Goal: Task Accomplishment & Management: Manage account settings

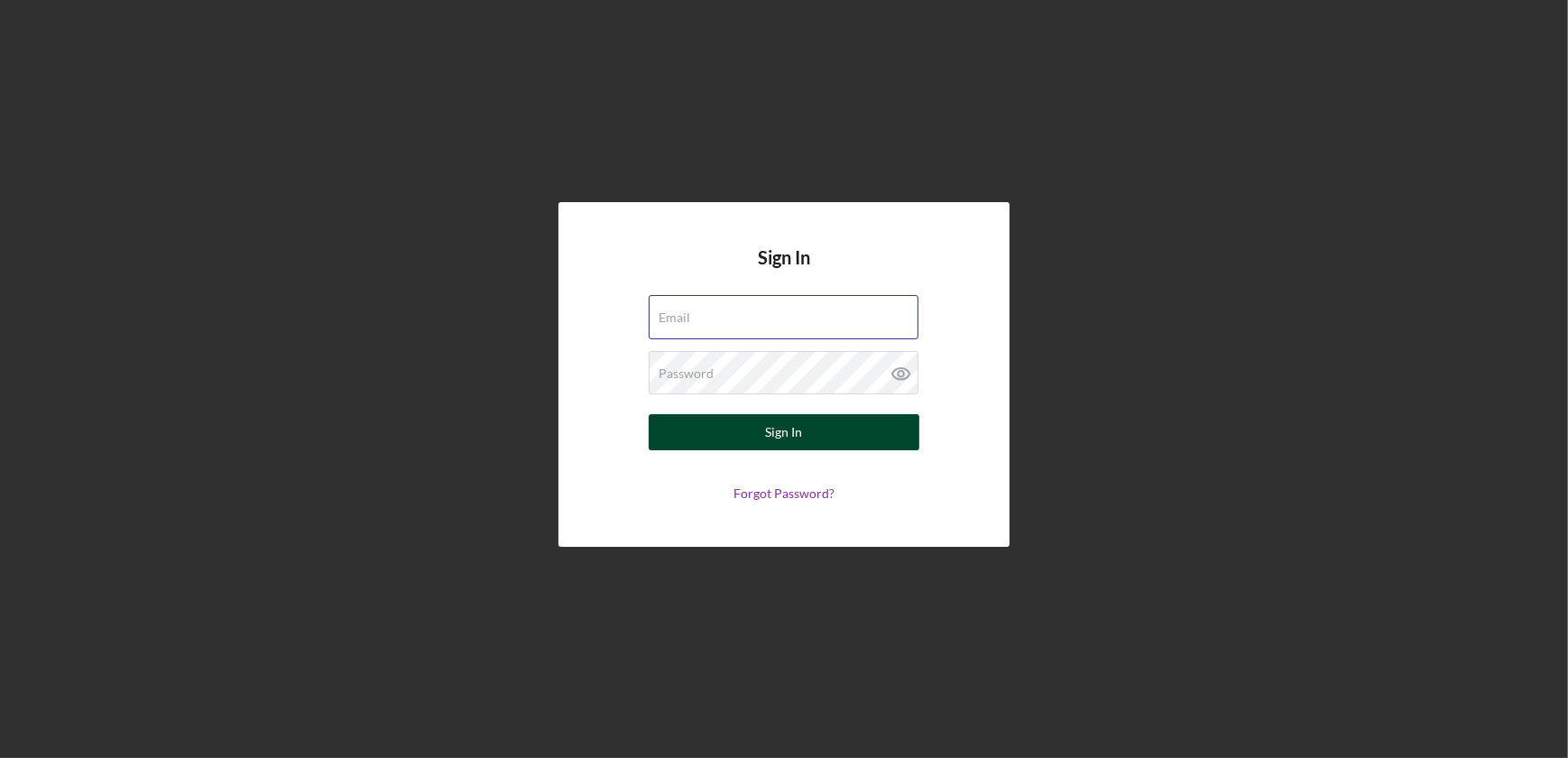
type input "[EMAIL_ADDRESS][DOMAIN_NAME]"
click at [751, 428] on button "Sign In" at bounding box center [784, 433] width 271 height 36
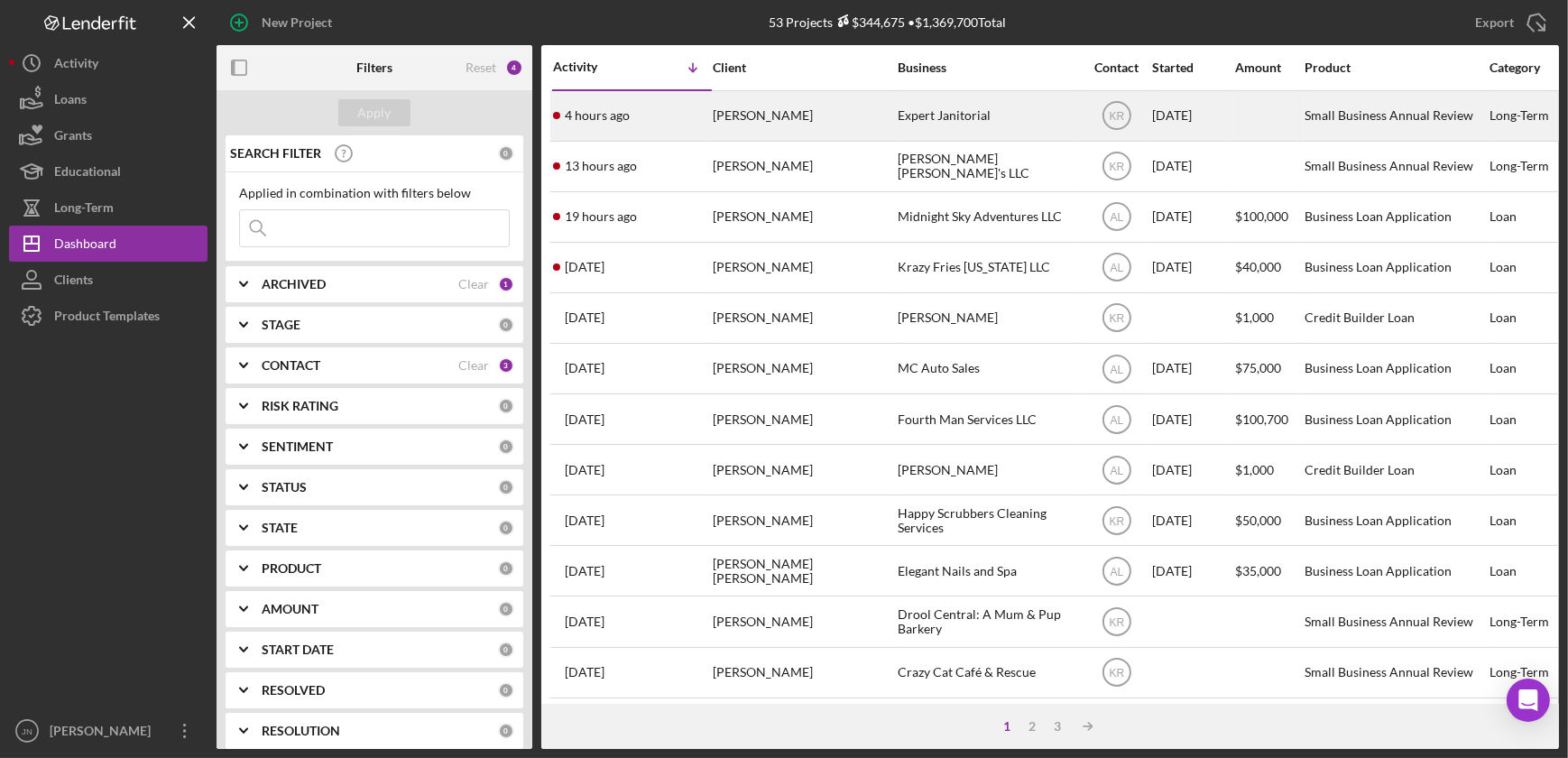
click at [601, 112] on time "4 hours ago" at bounding box center [597, 115] width 65 height 14
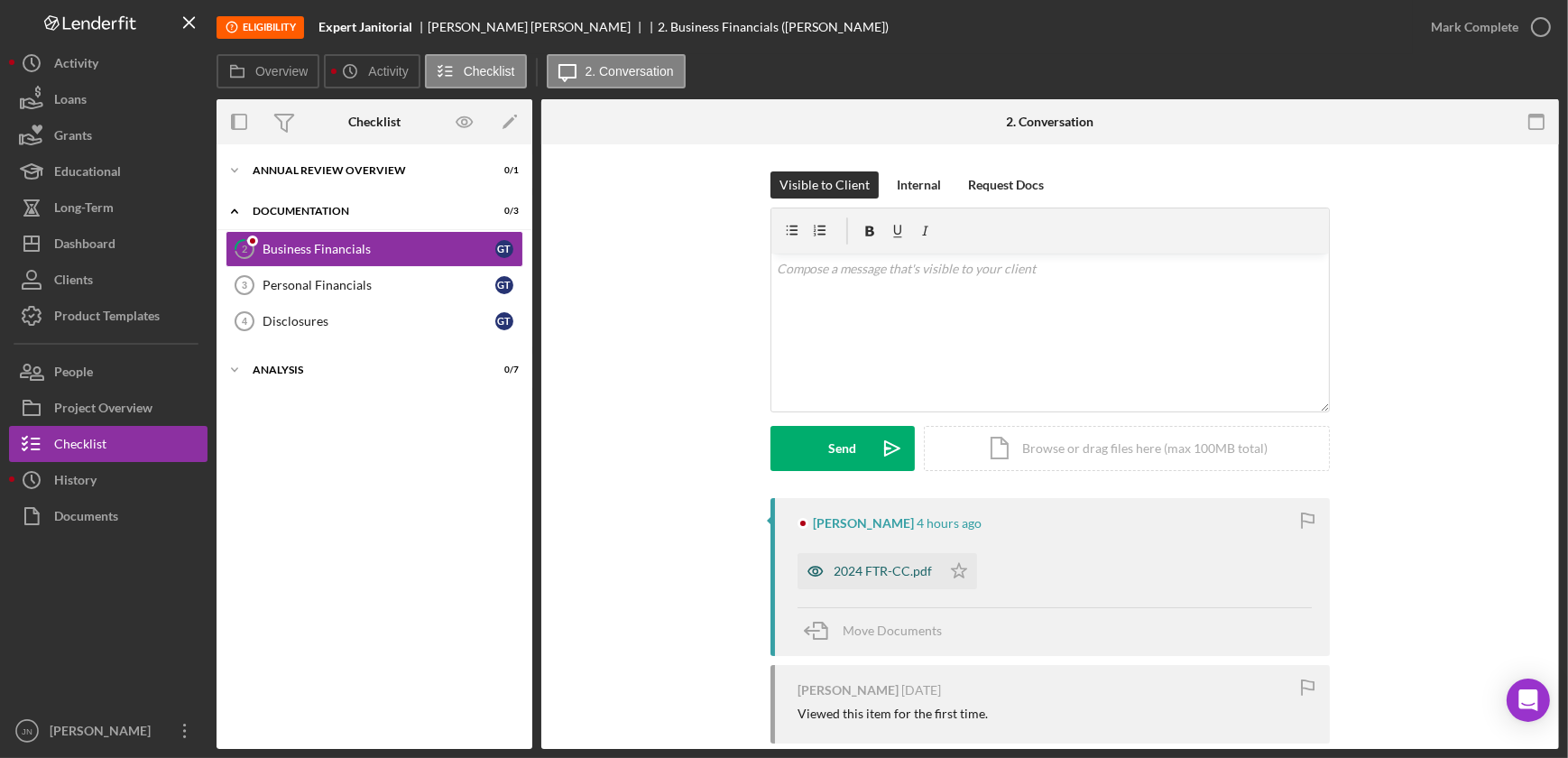
click at [860, 564] on div "2024 FTR-CC.pdf" at bounding box center [883, 570] width 99 height 14
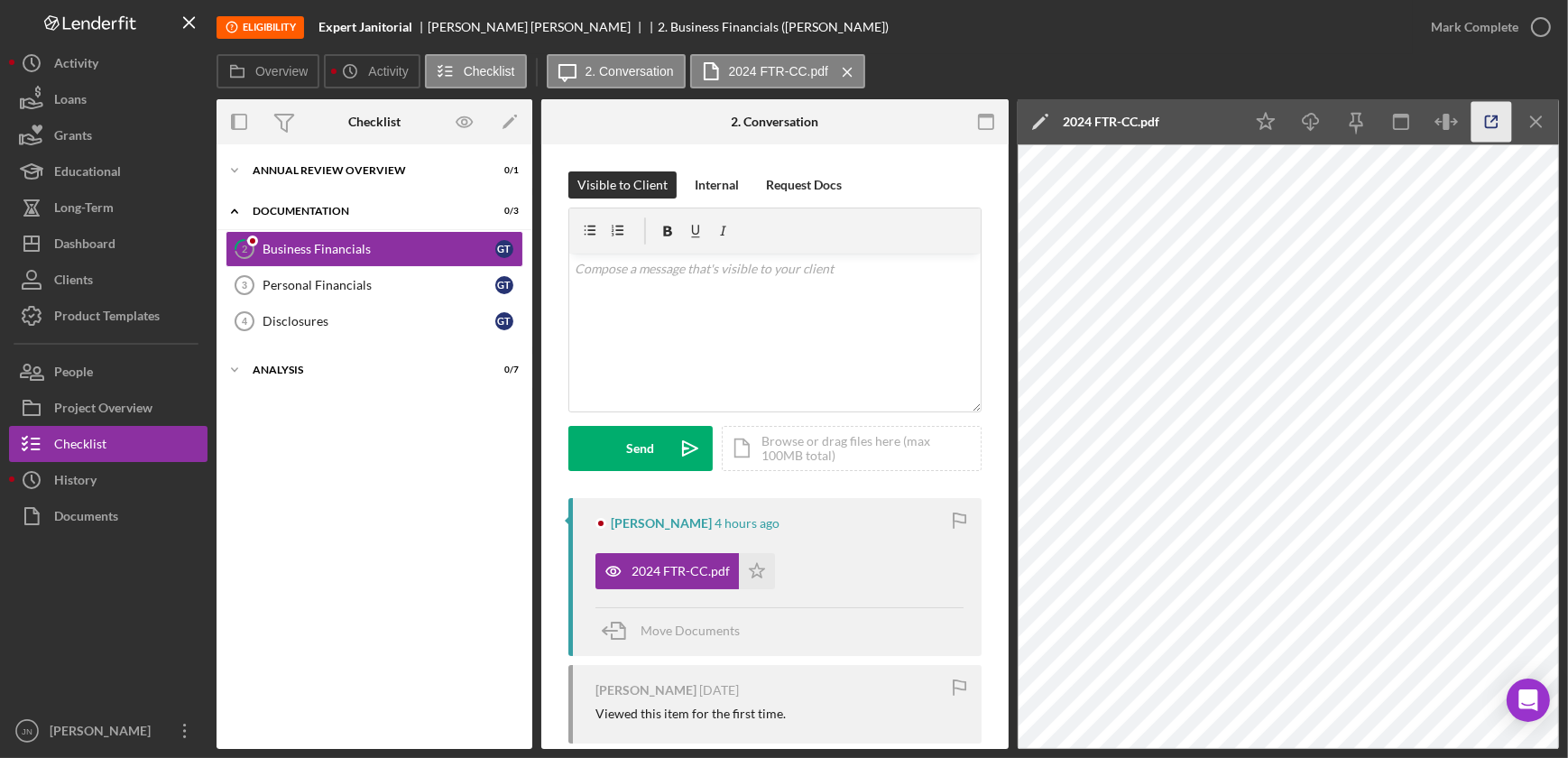
click at [1499, 129] on icon "button" at bounding box center [1492, 123] width 40 height 40
click at [58, 94] on div "Loans" at bounding box center [71, 101] width 33 height 40
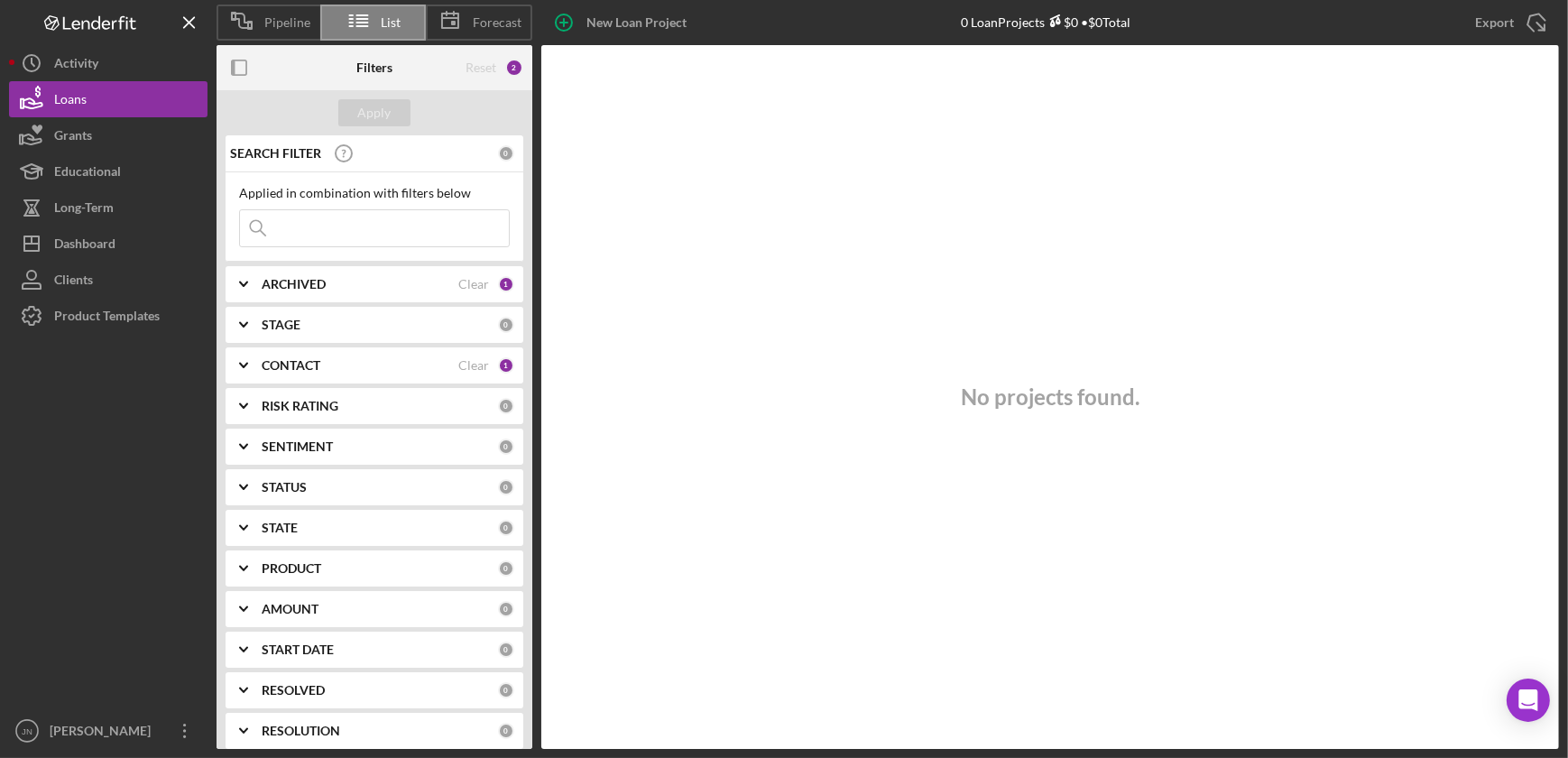
click at [330, 358] on div "CONTACT" at bounding box center [360, 365] width 197 height 14
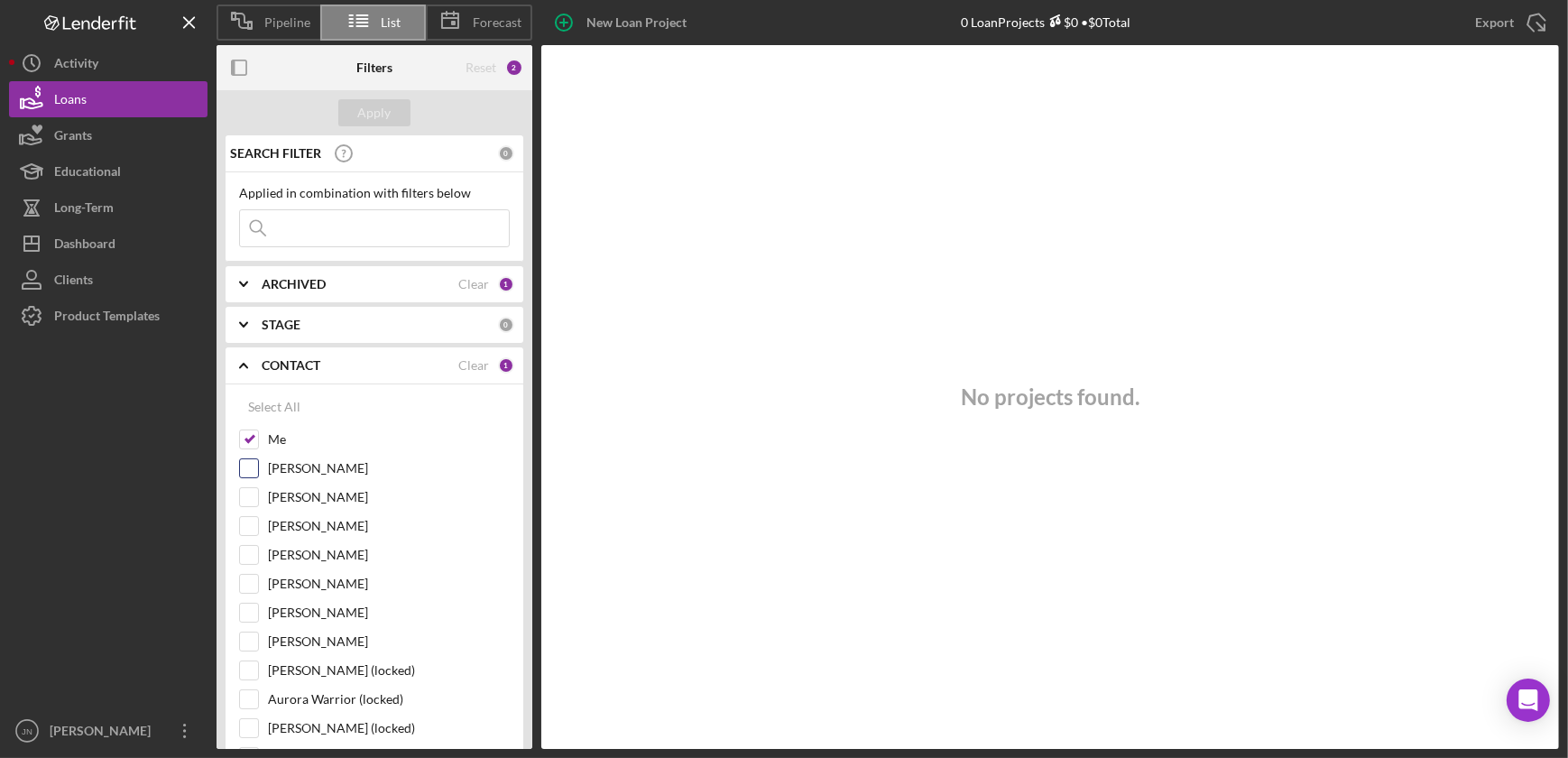
click at [247, 463] on input "[PERSON_NAME]" at bounding box center [249, 468] width 18 height 18
checkbox input "true"
click at [244, 637] on input "[PERSON_NAME]" at bounding box center [249, 641] width 18 height 18
checkbox input "true"
click at [377, 115] on div "Apply" at bounding box center [374, 113] width 34 height 27
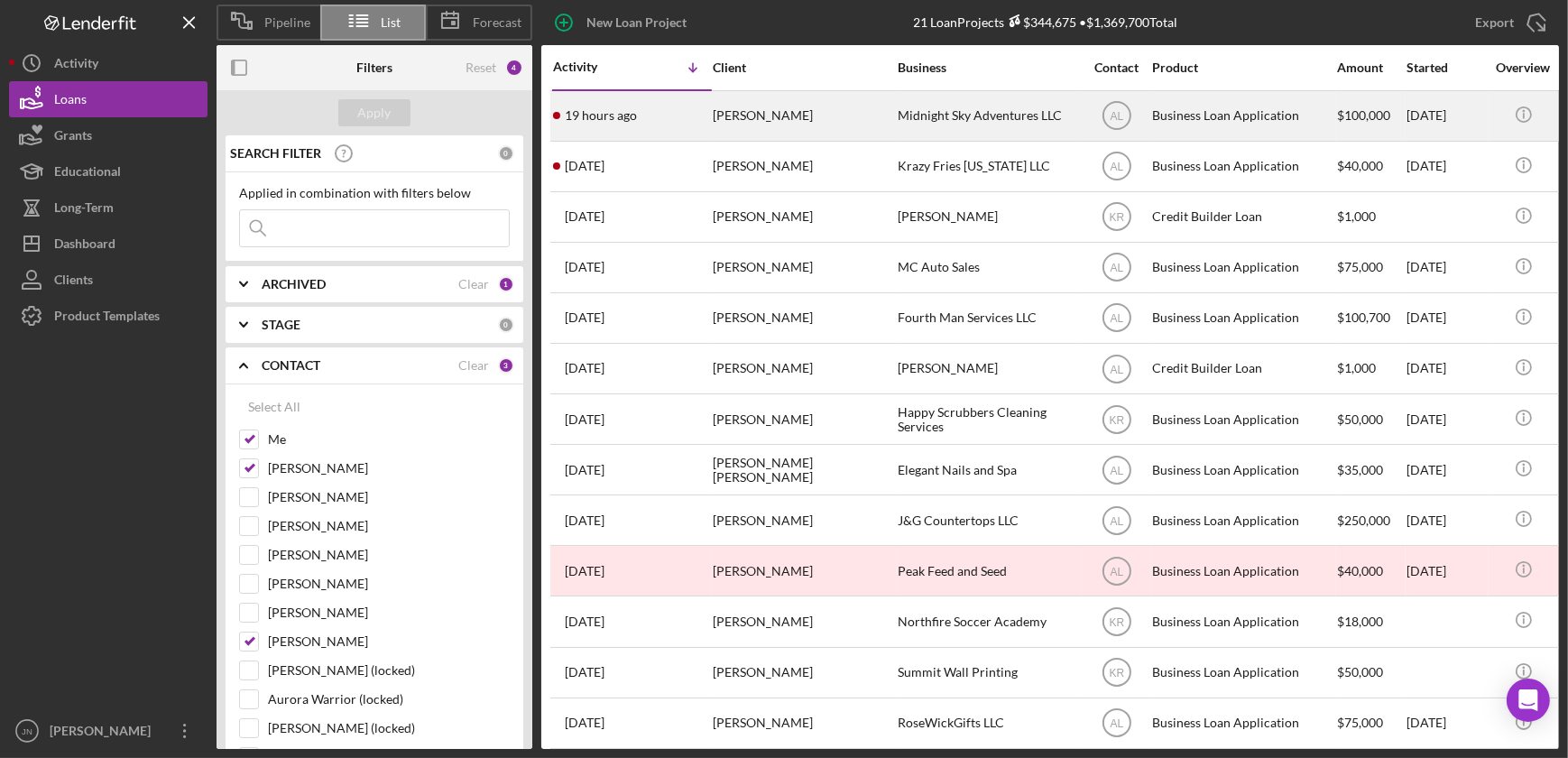
click at [784, 115] on div "[PERSON_NAME]" at bounding box center [803, 116] width 181 height 48
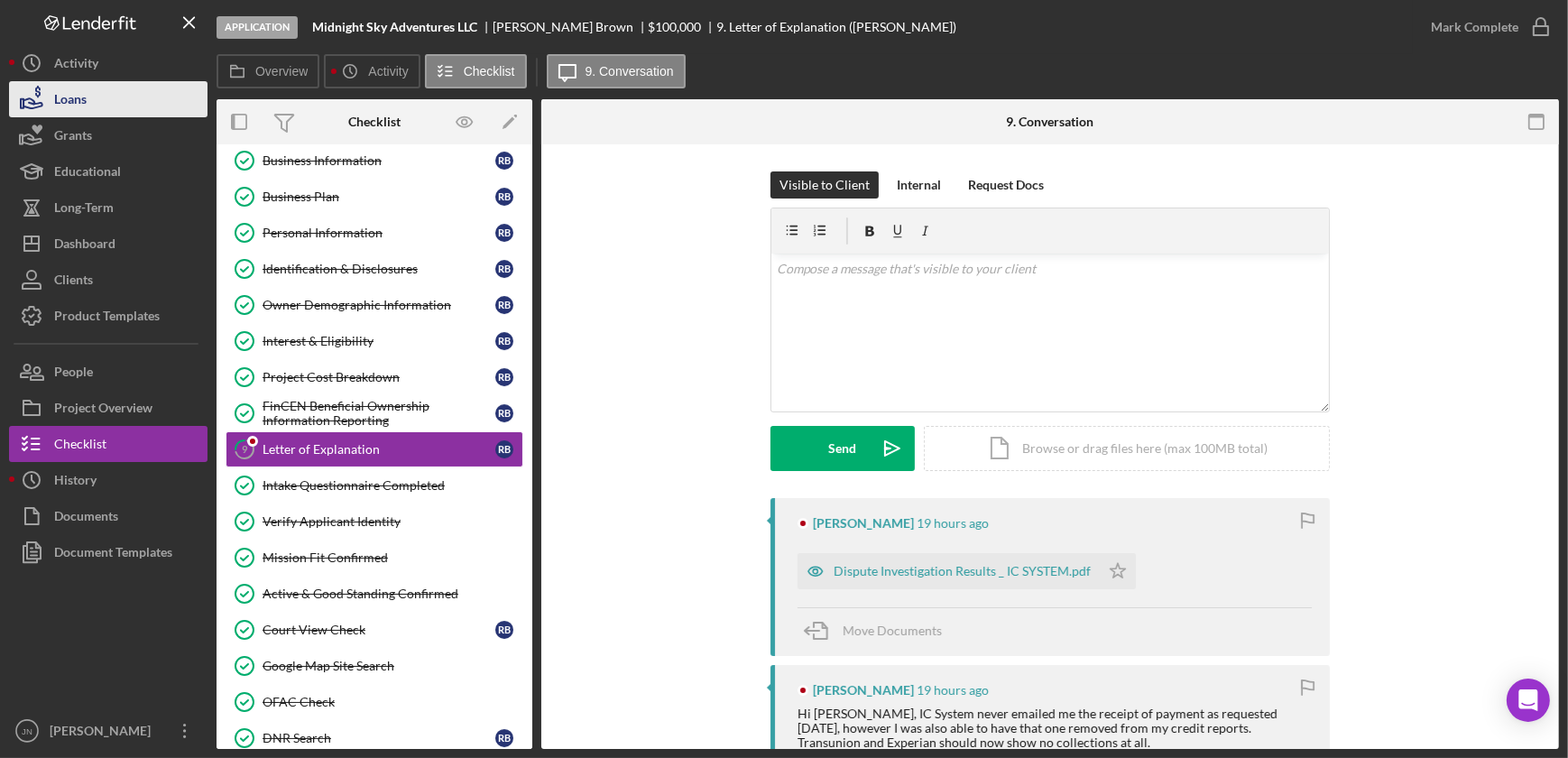
click at [87, 82] on button "Loans" at bounding box center [107, 100] width 198 height 36
